Goal: Task Accomplishment & Management: Use online tool/utility

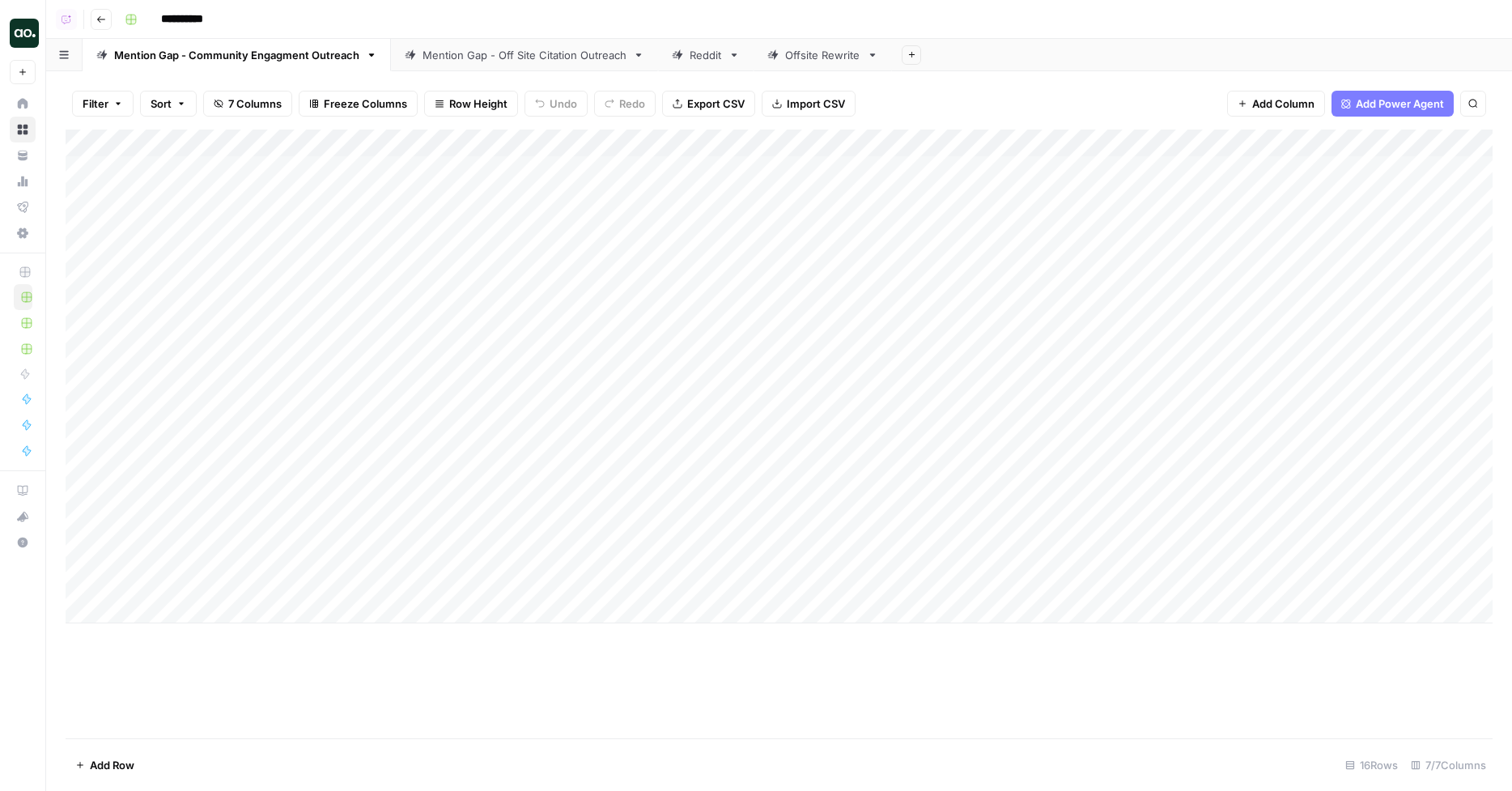
click at [527, 57] on div "Mention Gap - Off Site Citation Outreach" at bounding box center [524, 55] width 204 height 16
click at [307, 53] on div "Mention Gap - Community Engagment Outreach" at bounding box center [236, 55] width 245 height 16
click at [1367, 173] on div "Add Column" at bounding box center [779, 376] width 1427 height 494
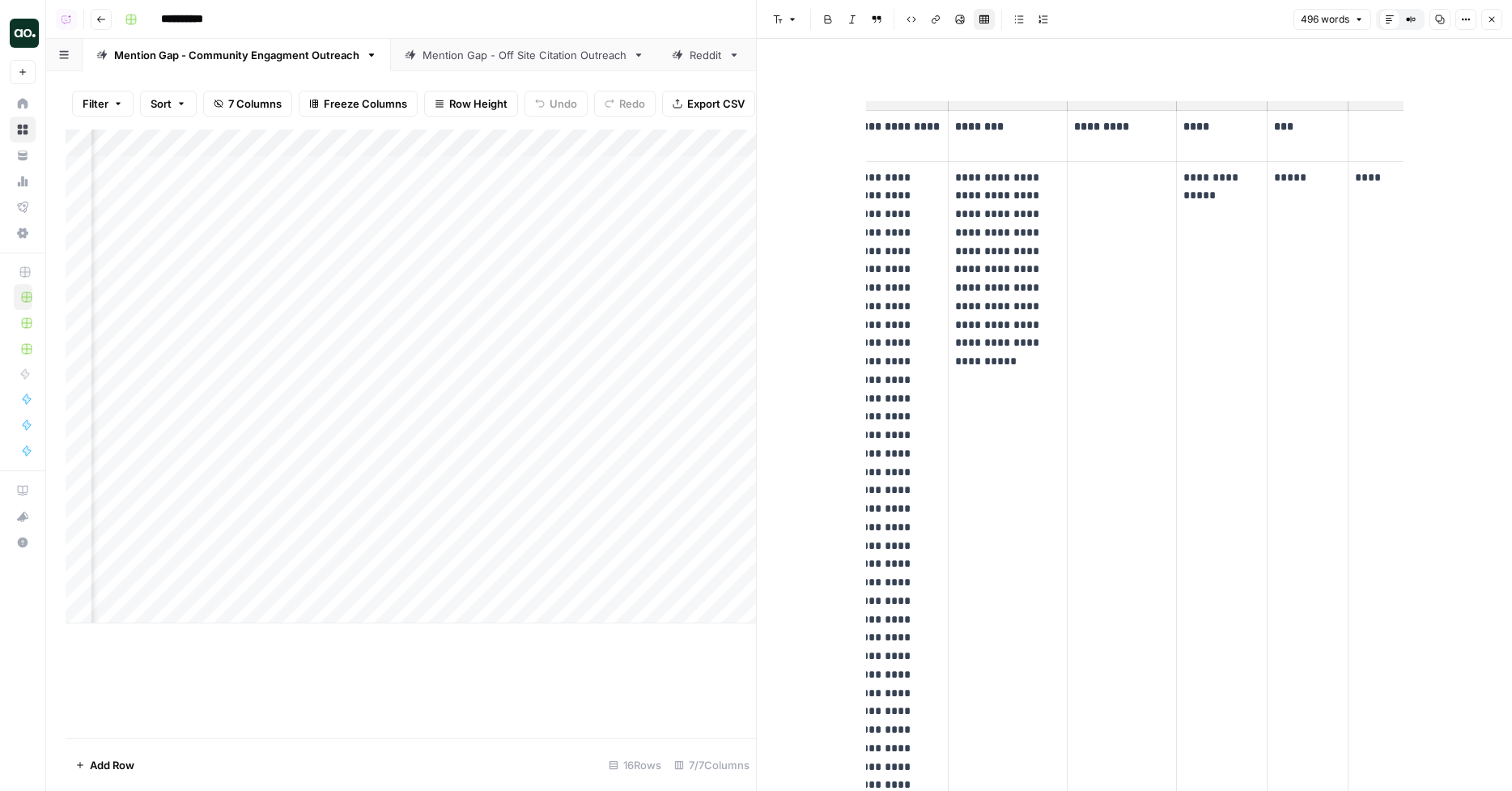
scroll to position [0, 199]
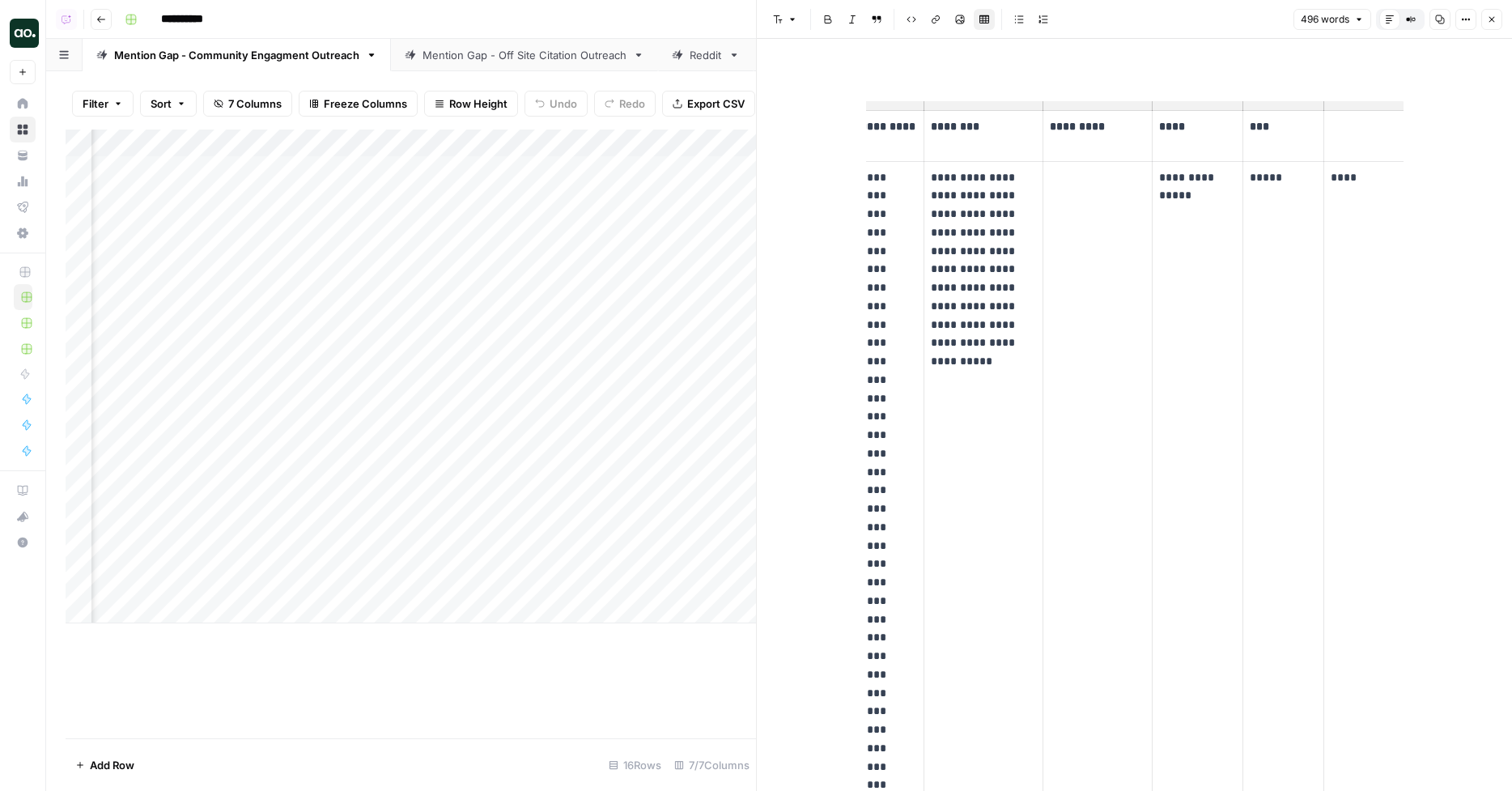
click at [1416, 18] on icon "button" at bounding box center [1492, 19] width 10 height 10
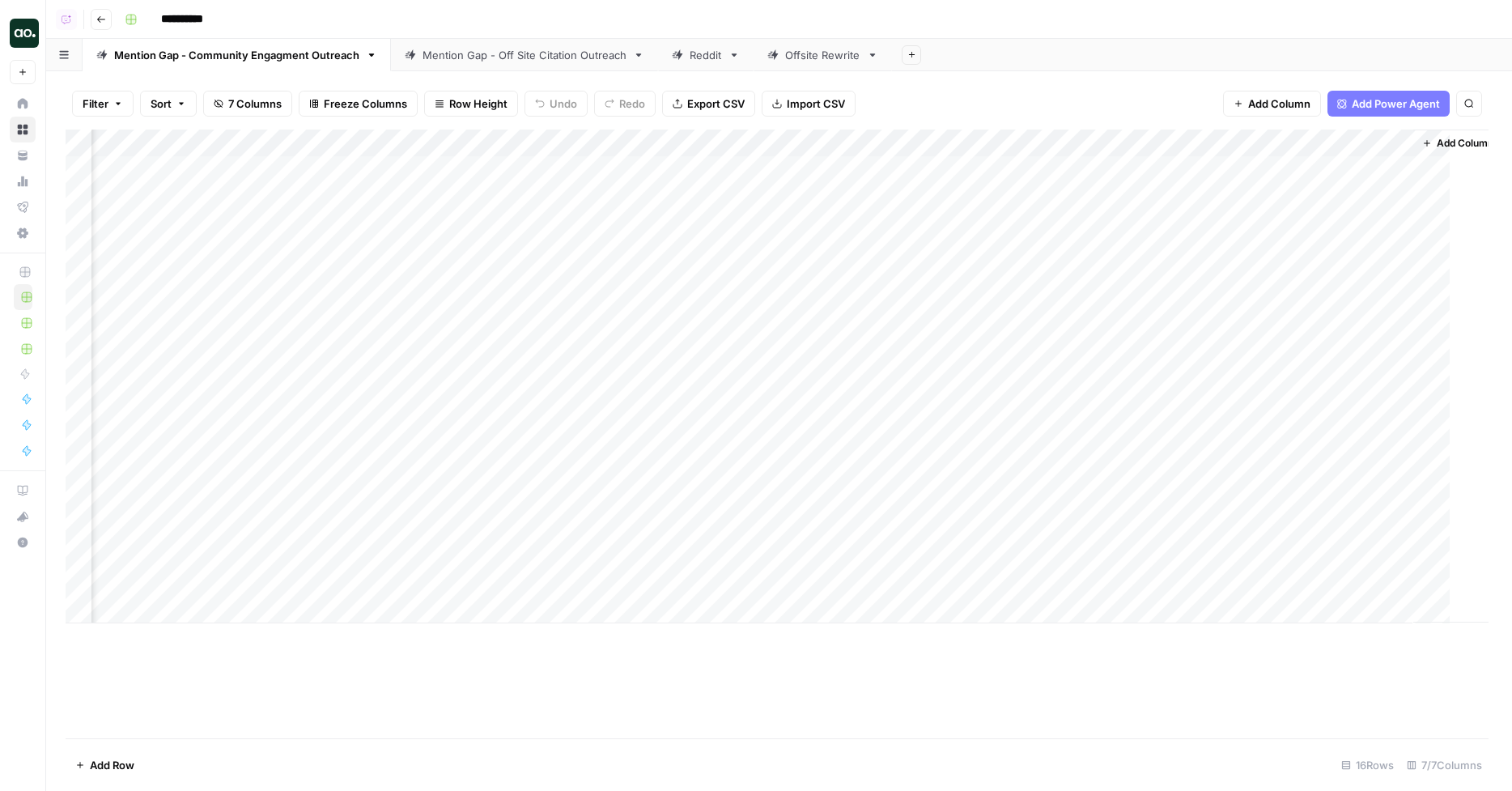
scroll to position [0, 906]
click at [1408, 166] on div "Add Column" at bounding box center [779, 376] width 1427 height 494
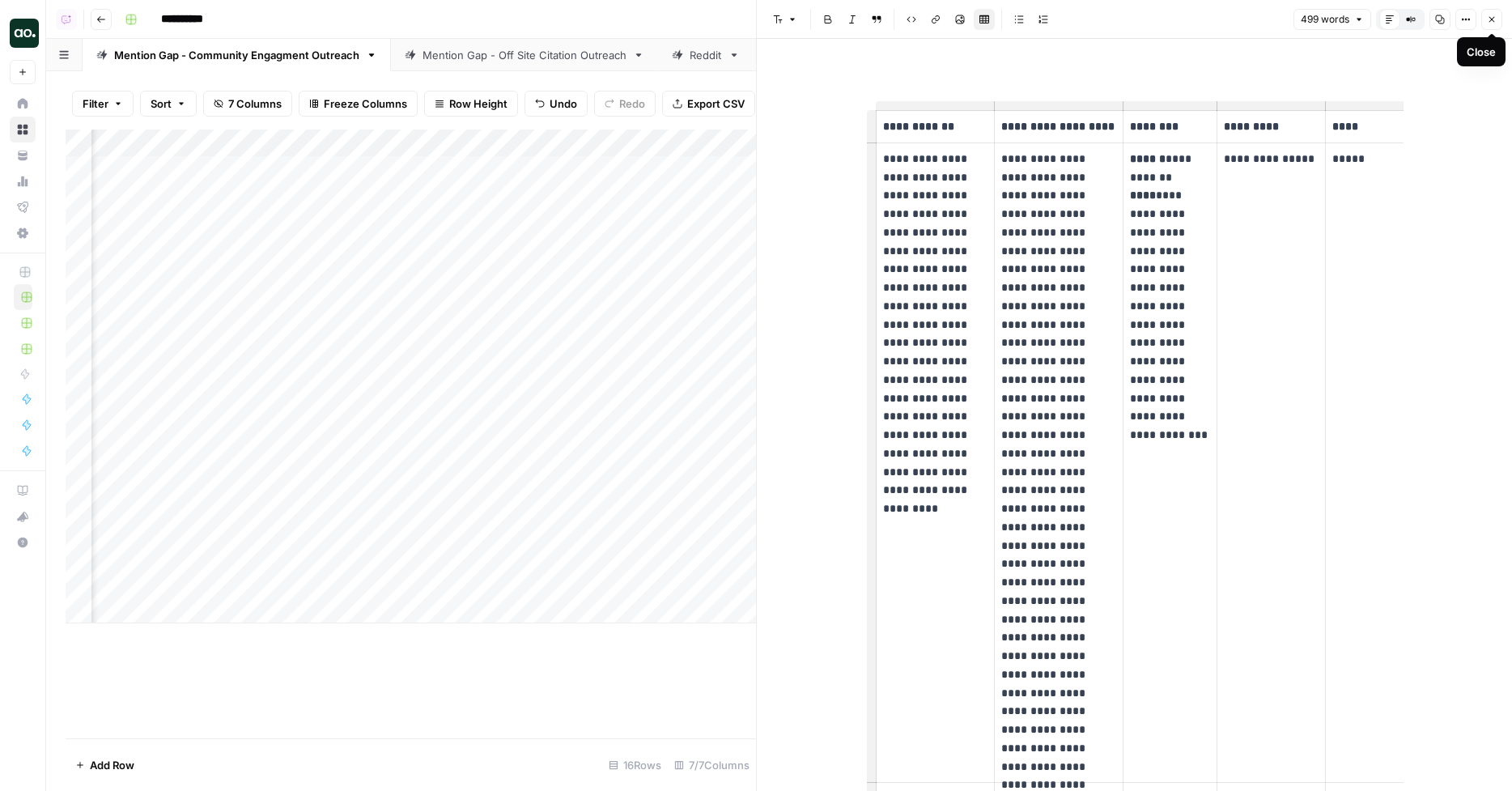
click at [1416, 21] on icon "button" at bounding box center [1492, 19] width 10 height 10
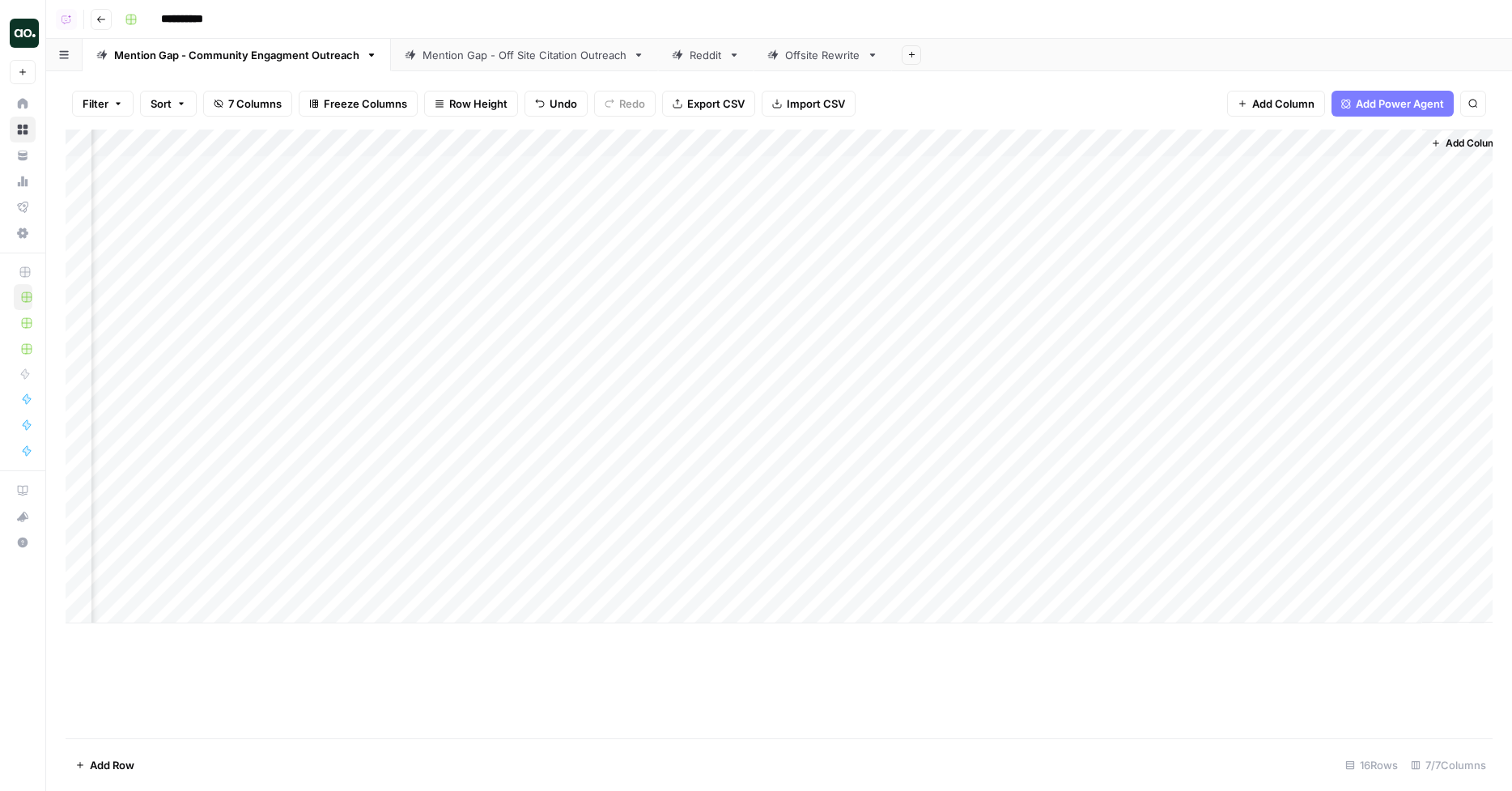
click at [544, 49] on div "Mention Gap - Off Site Citation Outreach" at bounding box center [524, 55] width 204 height 16
click at [1352, 169] on div "Add Column" at bounding box center [779, 404] width 1427 height 549
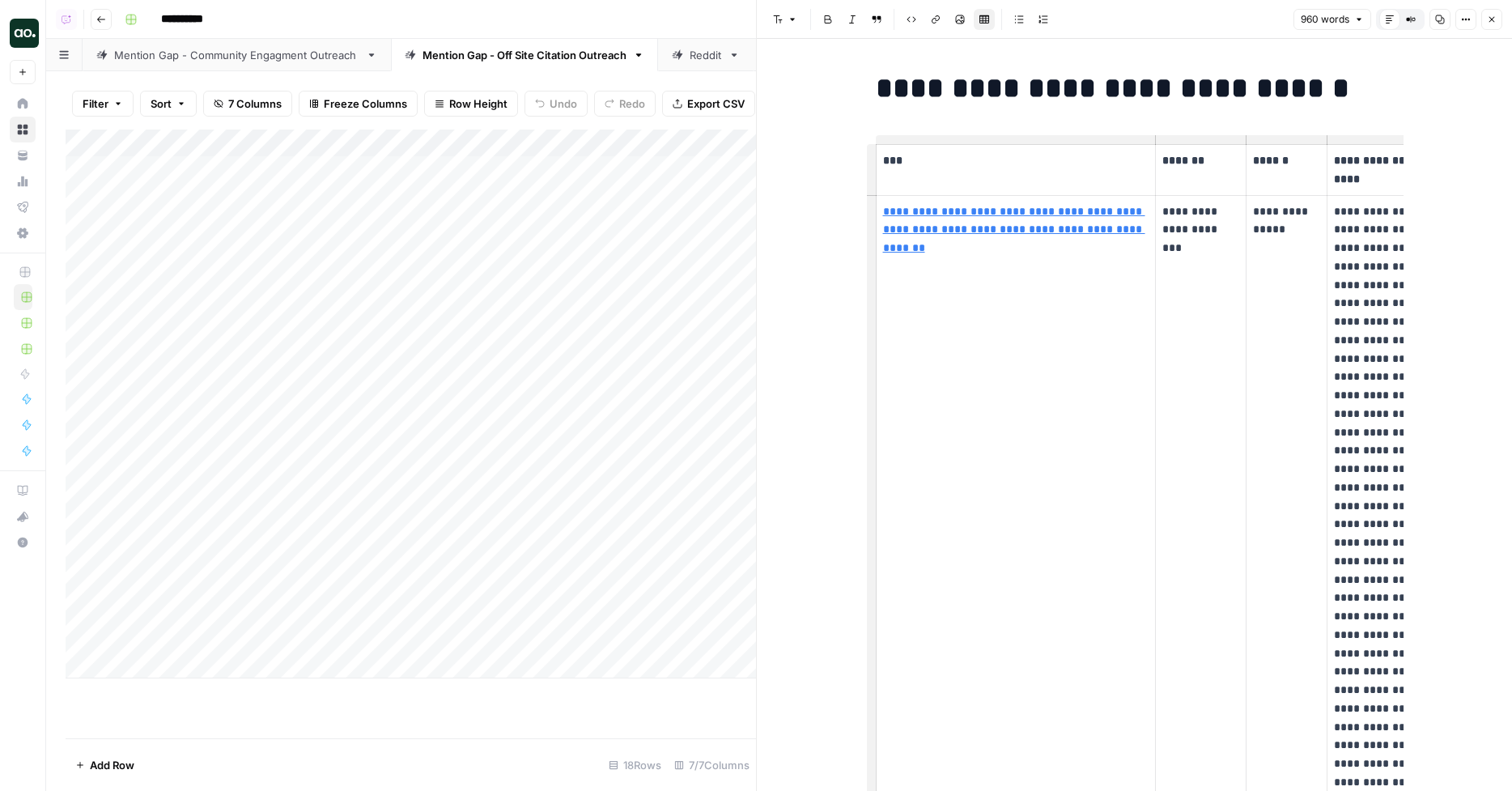
scroll to position [0, 207]
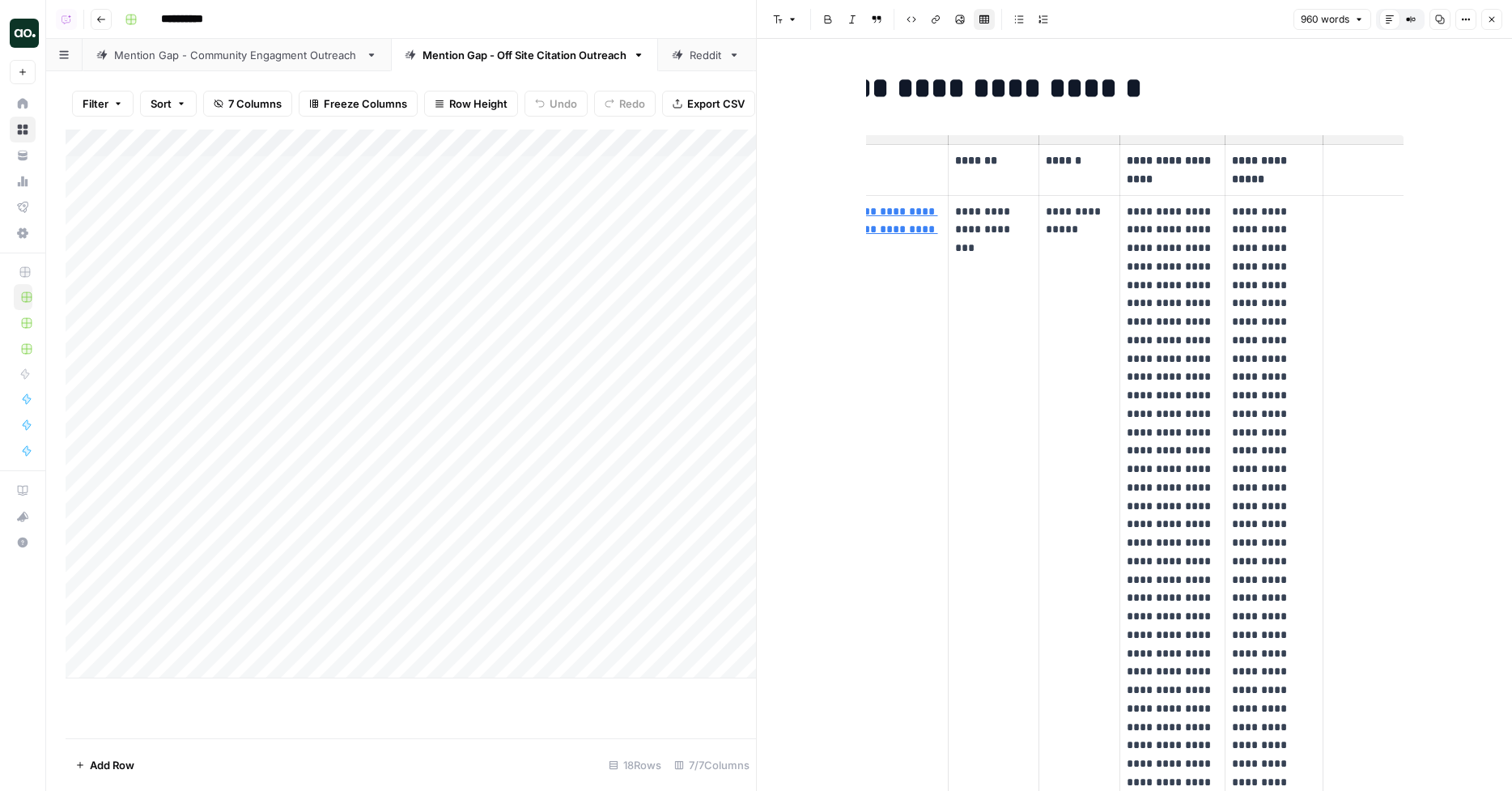
click at [1416, 19] on icon "button" at bounding box center [1492, 19] width 10 height 10
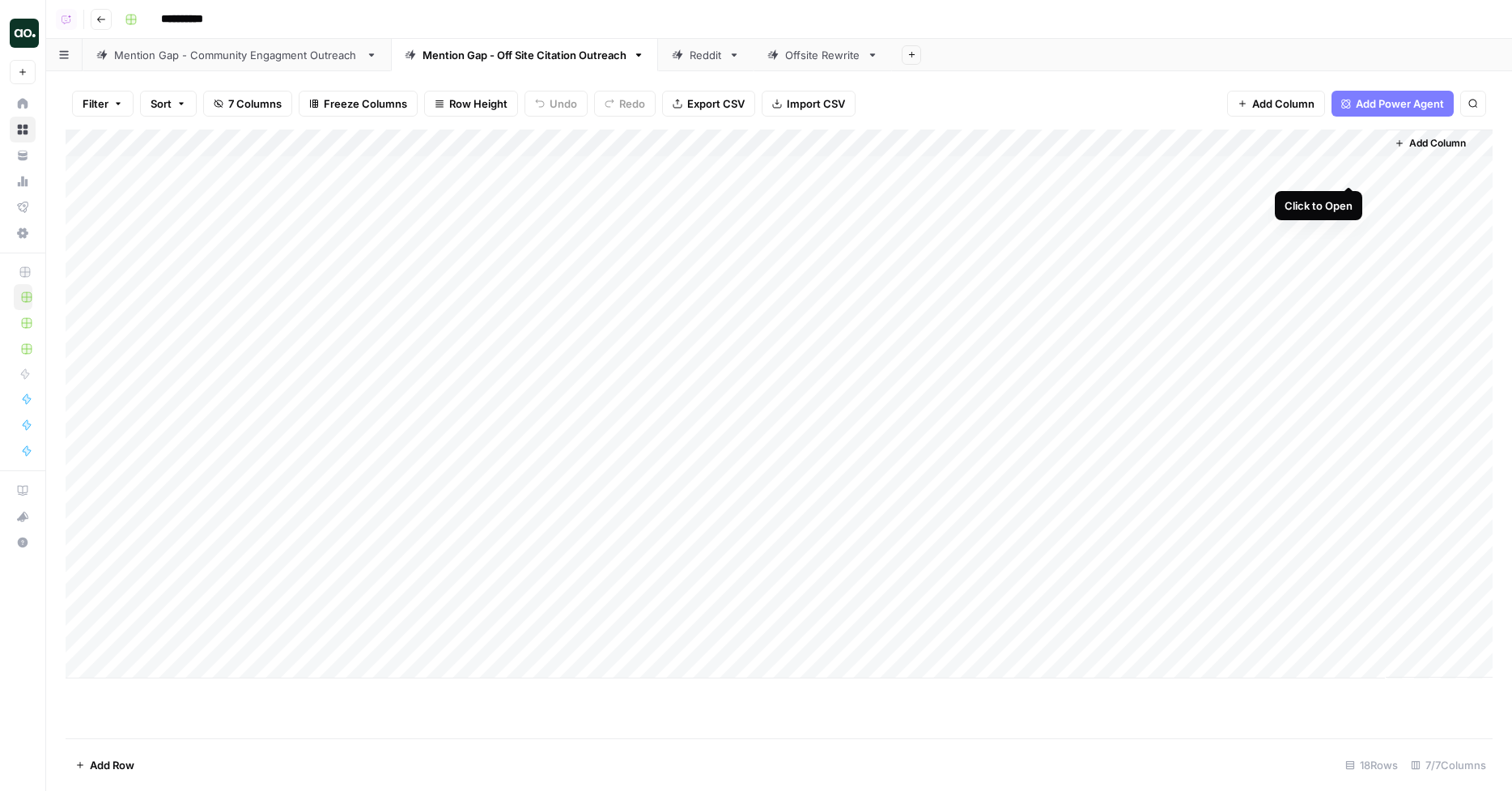
click at [1354, 170] on div "Add Column" at bounding box center [779, 404] width 1427 height 549
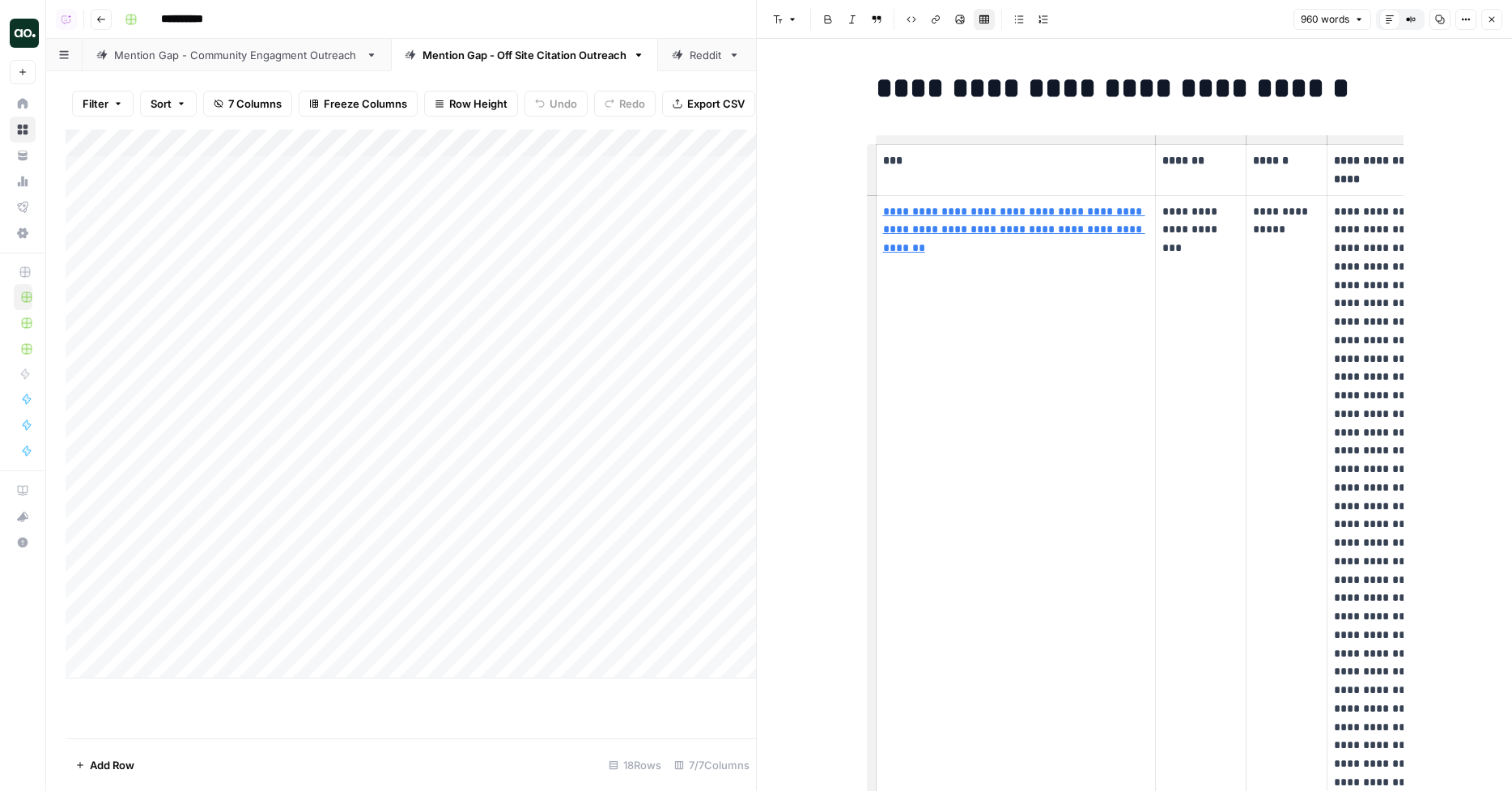
scroll to position [0, 207]
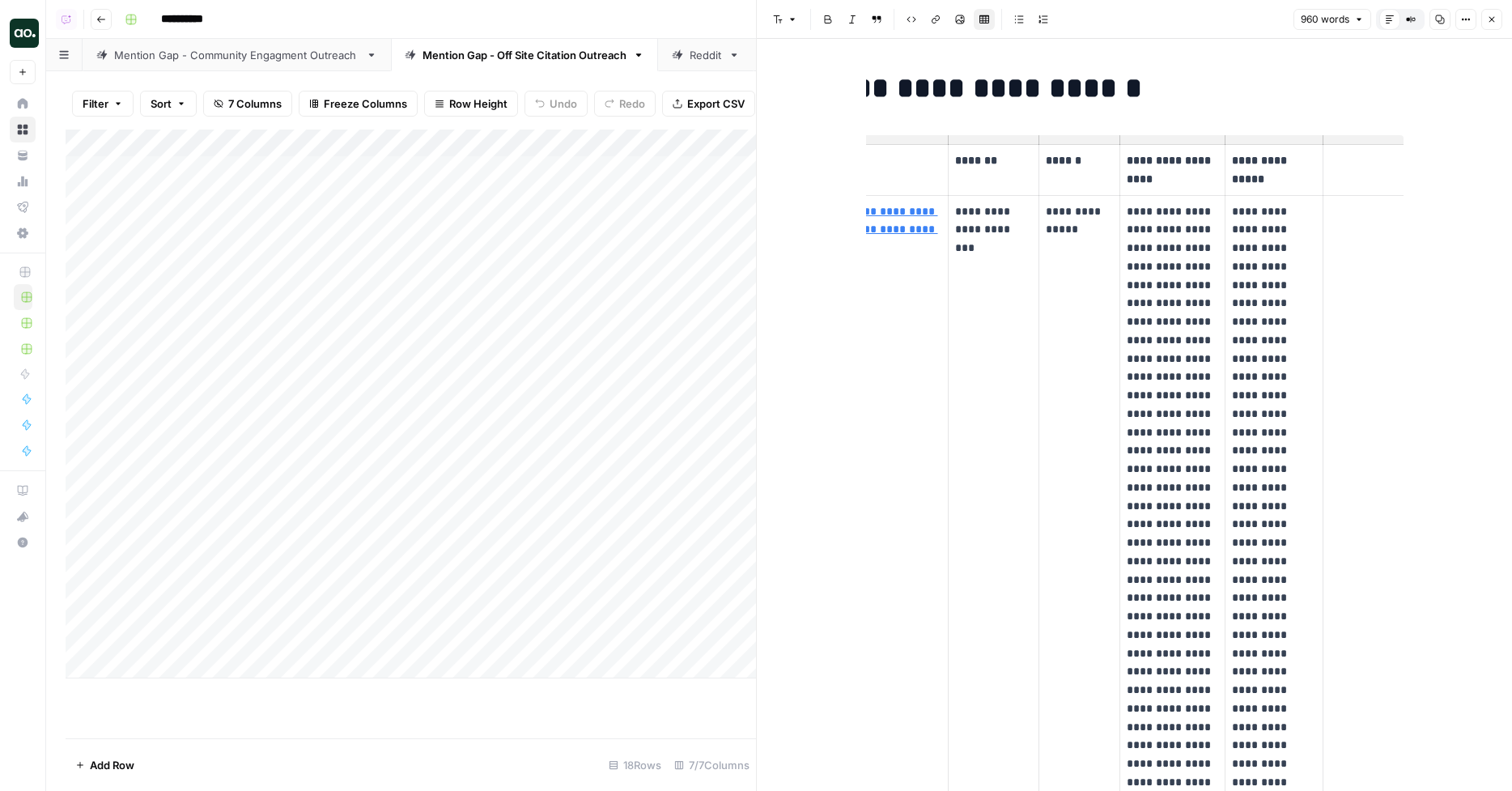
click at [1354, 170] on th at bounding box center [1363, 171] width 81 height 51
click at [1368, 161] on p at bounding box center [1363, 160] width 67 height 19
click at [1416, 18] on button "Close" at bounding box center [1492, 19] width 21 height 21
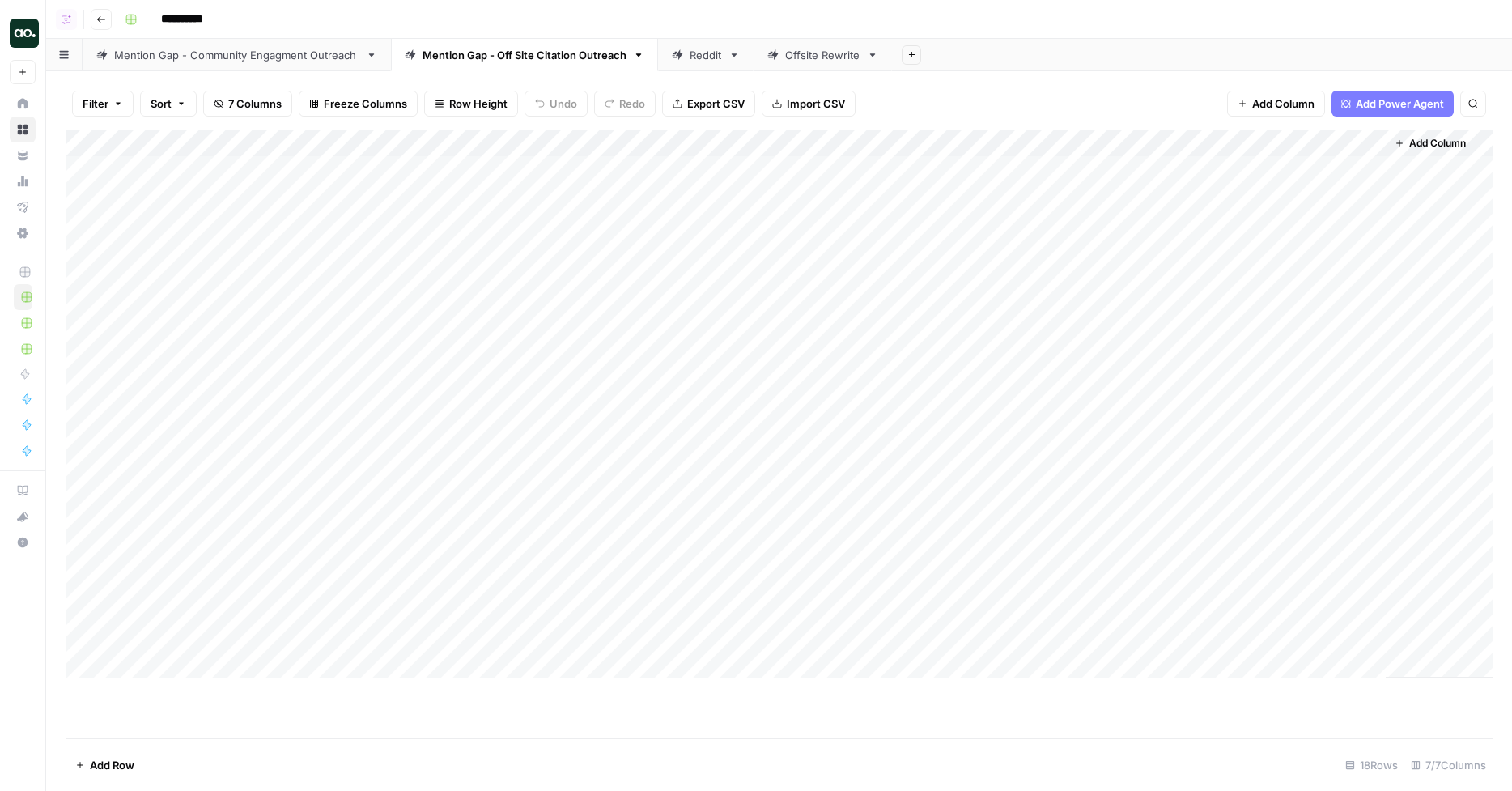
click at [1372, 171] on div "Add Column" at bounding box center [779, 404] width 1427 height 549
click at [1381, 166] on div "Add Column" at bounding box center [779, 404] width 1427 height 549
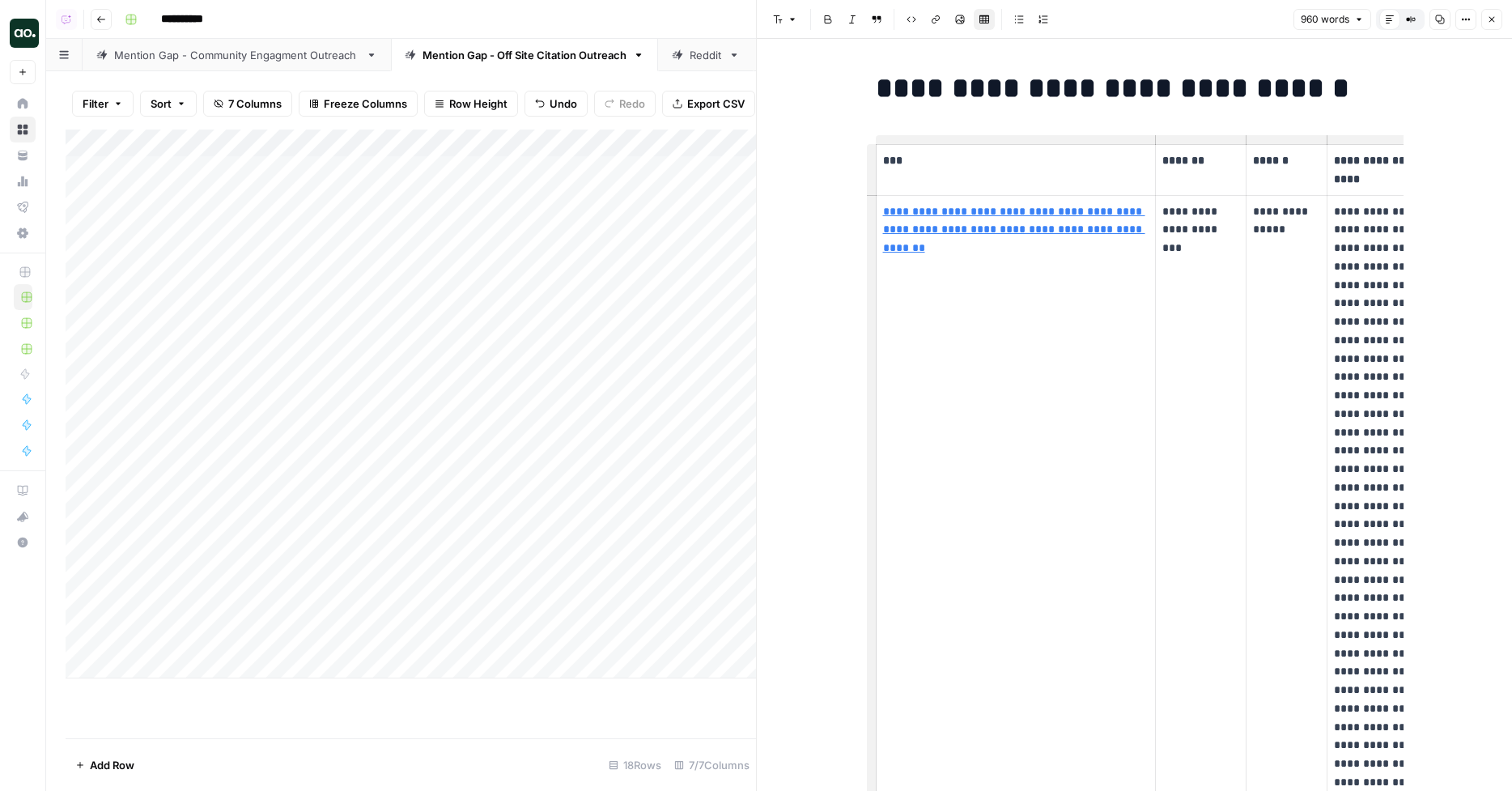
scroll to position [0, 127]
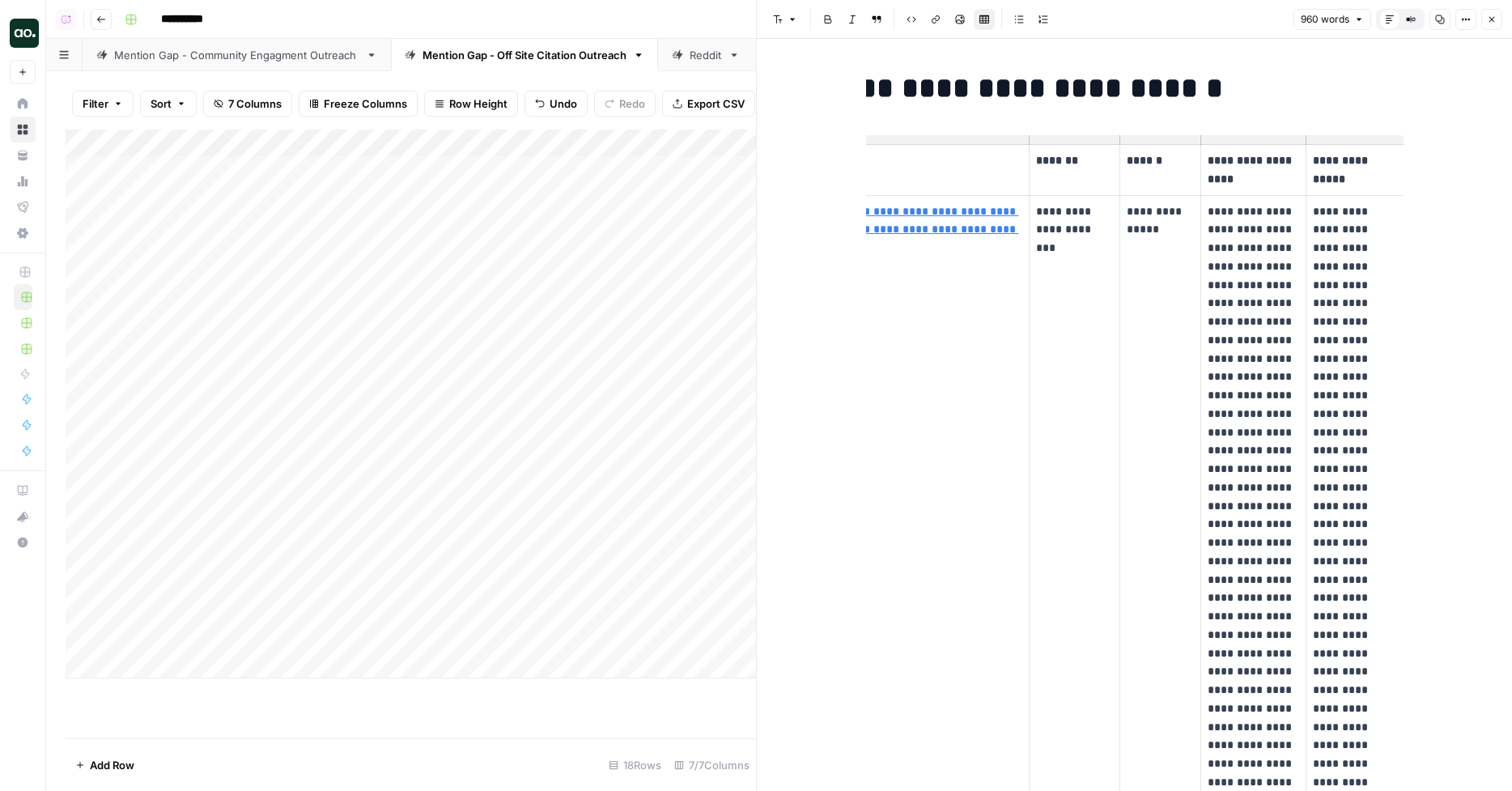
click at [1416, 21] on icon "button" at bounding box center [1493, 19] width 5 height 5
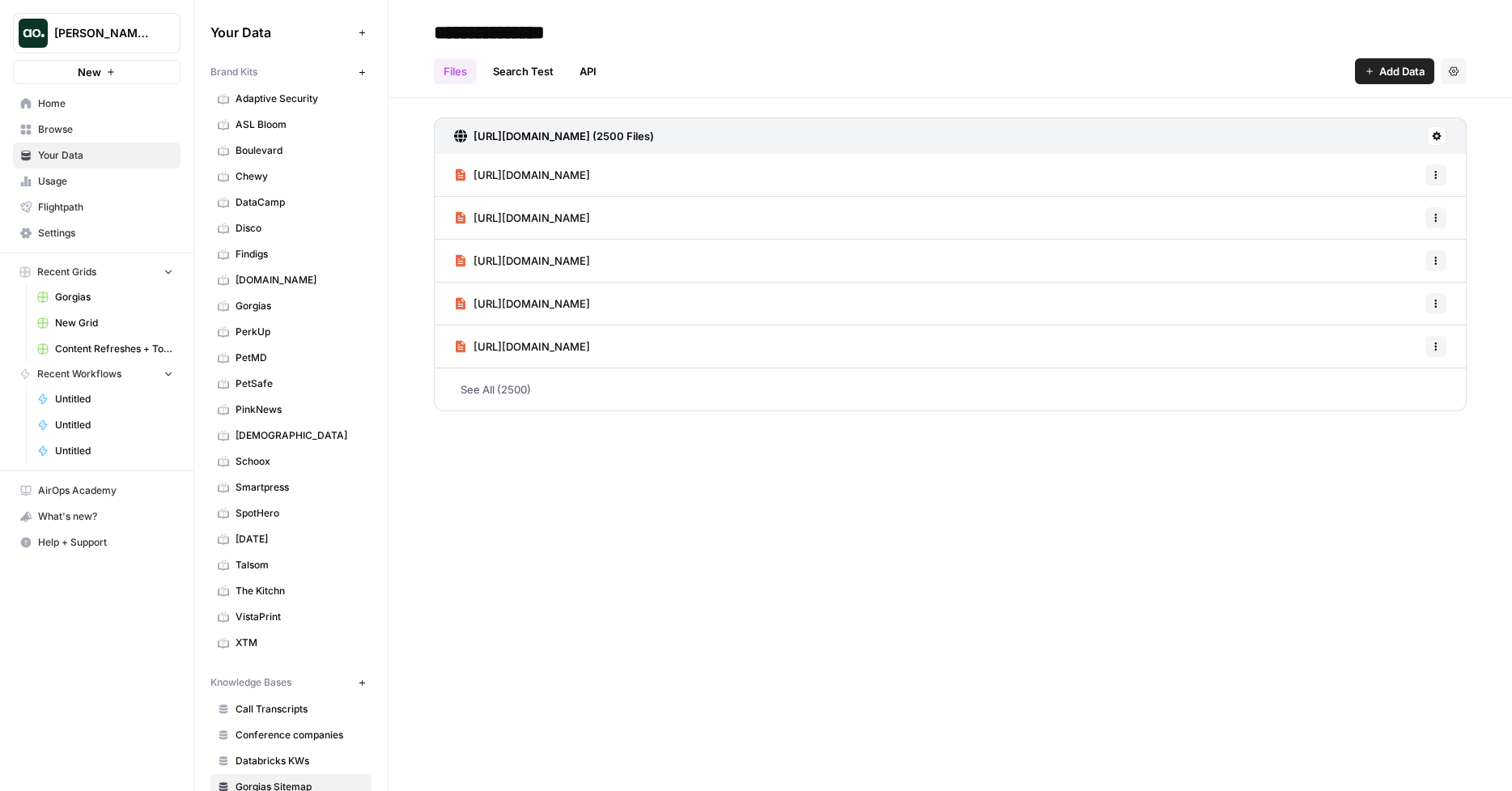
scroll to position [65, 0]
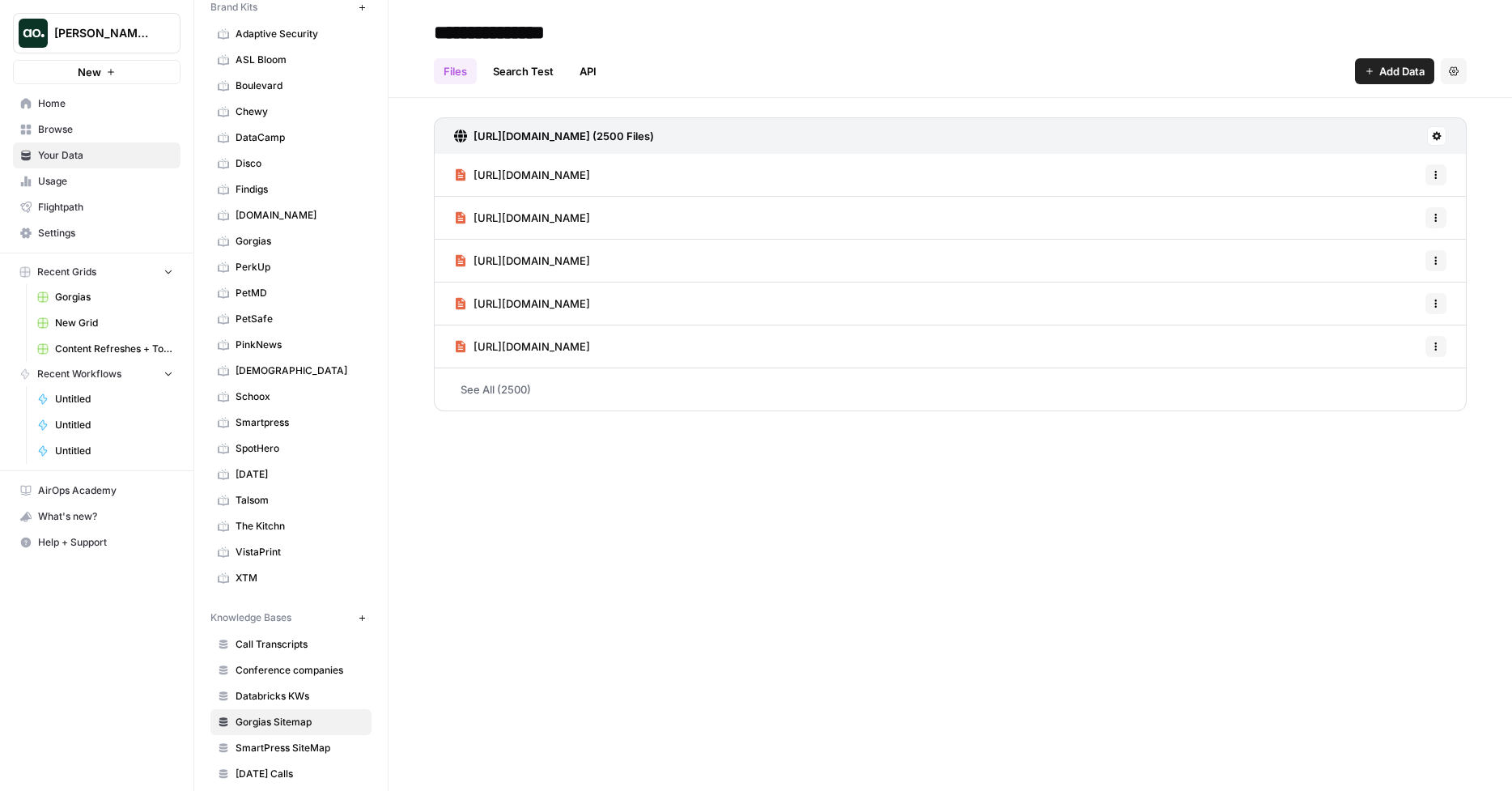
click at [125, 159] on span "Your Data" at bounding box center [105, 155] width 135 height 14
